Goal: Transaction & Acquisition: Purchase product/service

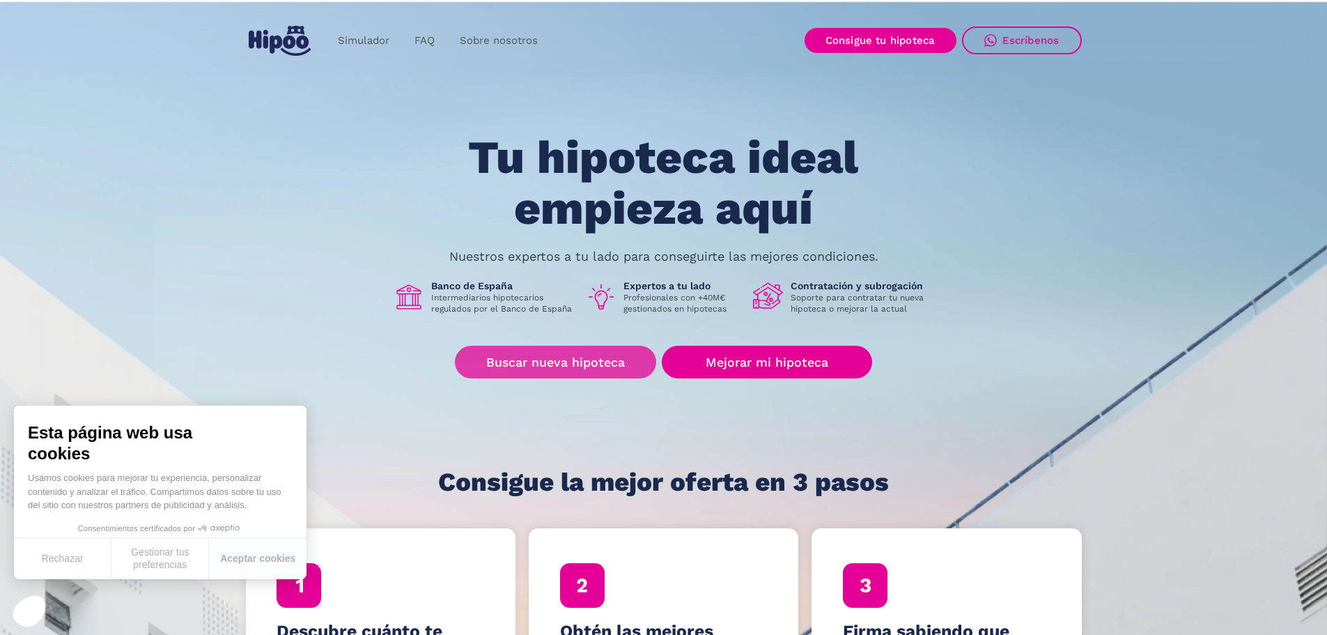
click at [534, 366] on link "Buscar nueva hipoteca" at bounding box center [555, 362] width 201 height 33
click at [276, 557] on button "Aceptar cookies" at bounding box center [258, 558] width 98 height 41
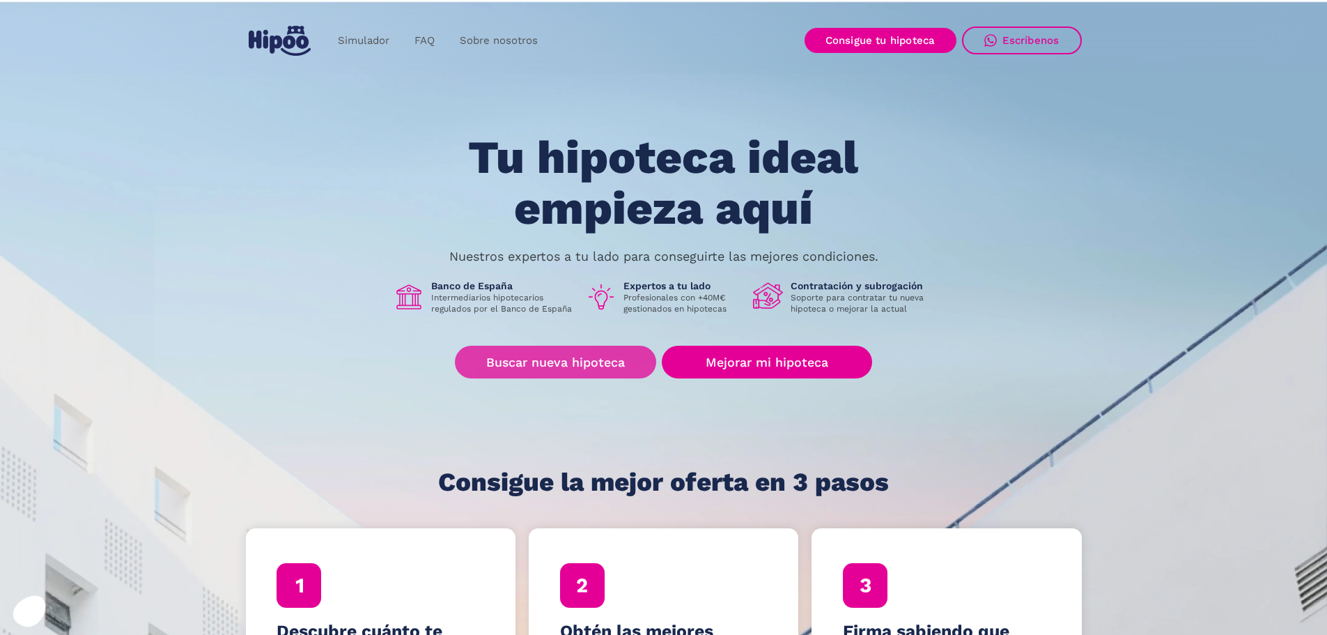
click at [554, 357] on link "Buscar nueva hipoteca" at bounding box center [555, 362] width 201 height 33
